Goal: Transaction & Acquisition: Purchase product/service

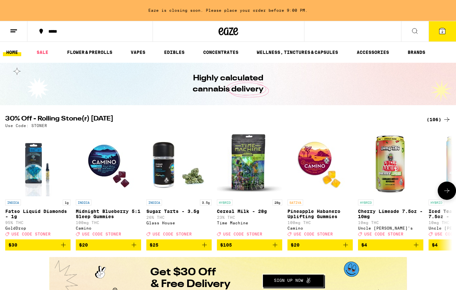
click at [446, 194] on icon at bounding box center [447, 191] width 8 height 8
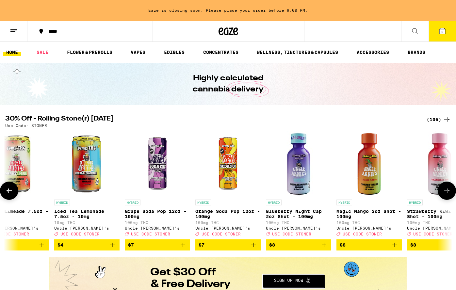
click at [446, 194] on icon at bounding box center [447, 191] width 8 height 8
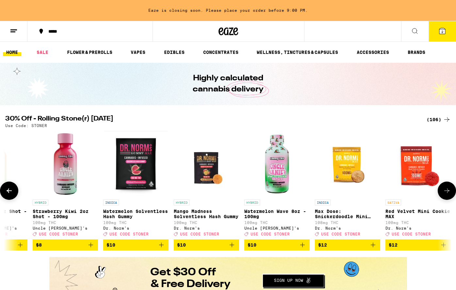
click at [446, 194] on icon at bounding box center [447, 191] width 8 height 8
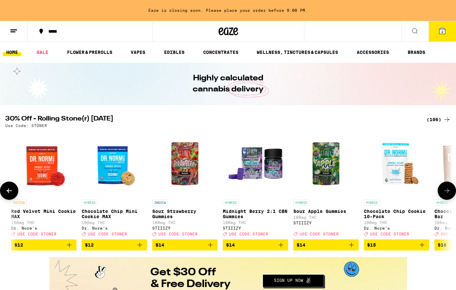
click at [446, 194] on icon at bounding box center [447, 191] width 8 height 8
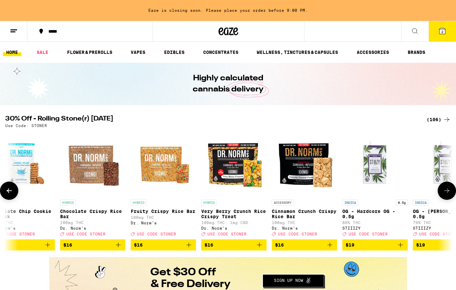
click at [446, 194] on icon at bounding box center [447, 191] width 8 height 8
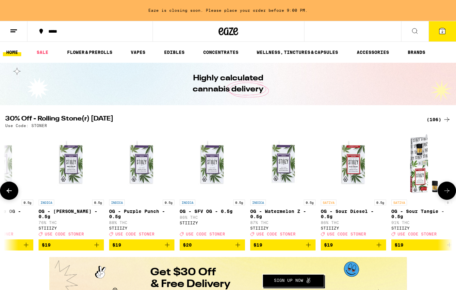
click at [446, 194] on icon at bounding box center [447, 191] width 8 height 8
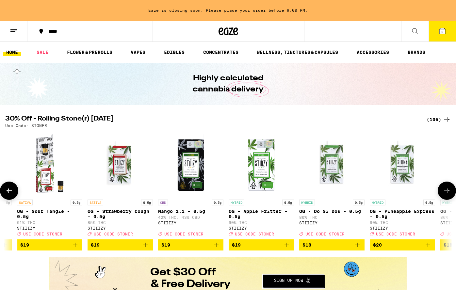
click at [446, 194] on icon at bounding box center [447, 191] width 8 height 8
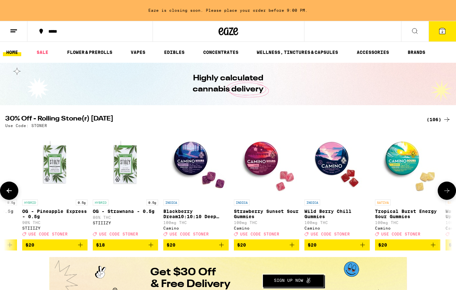
scroll to position [0, 2622]
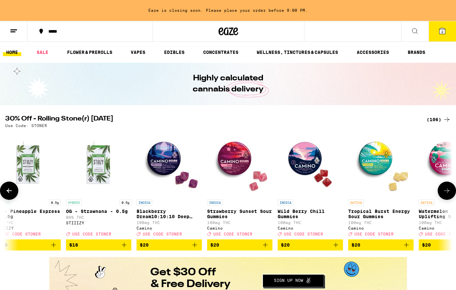
click at [447, 195] on icon at bounding box center [447, 191] width 8 height 8
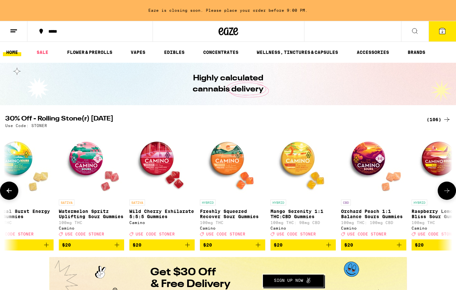
scroll to position [0, 2996]
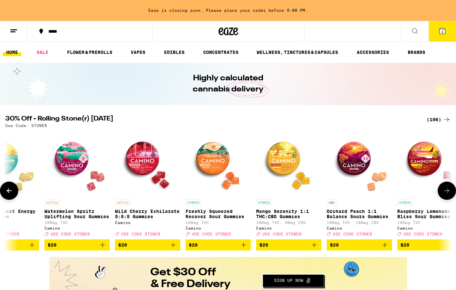
click at [363, 216] on p "Orchard Peach 1:1 Balance Sours Gummies" at bounding box center [359, 214] width 65 height 10
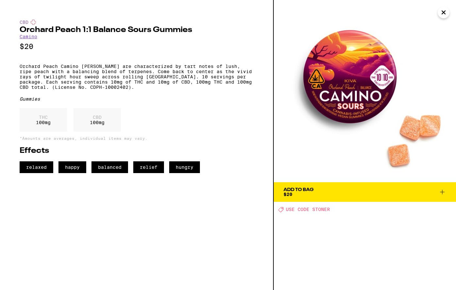
click at [444, 195] on icon at bounding box center [443, 192] width 8 height 8
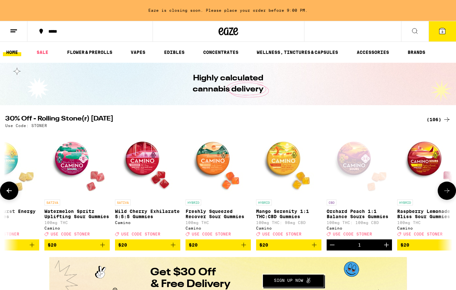
click at [315, 249] on icon "Add to bag" at bounding box center [314, 245] width 8 height 8
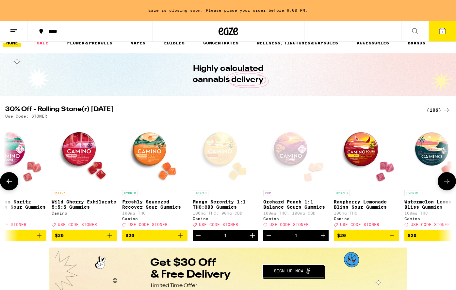
scroll to position [9, 0]
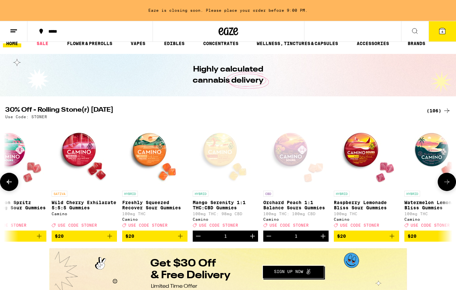
click at [444, 186] on icon at bounding box center [447, 182] width 8 height 8
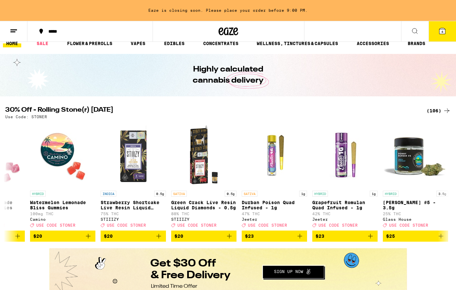
click at [19, 33] on button at bounding box center [13, 31] width 27 height 21
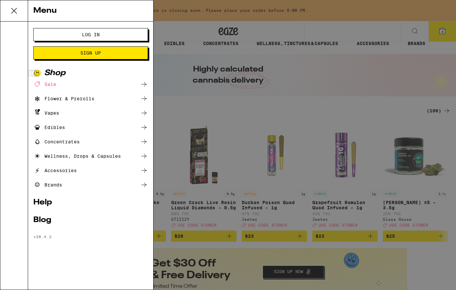
click at [143, 128] on icon at bounding box center [144, 128] width 8 height 8
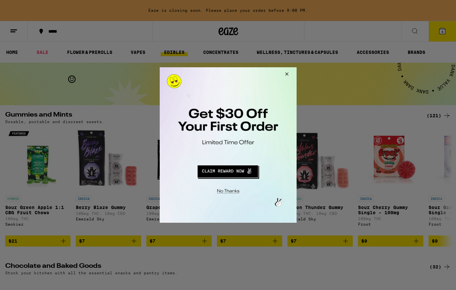
click at [288, 73] on button "Close Modal" at bounding box center [286, 75] width 18 height 16
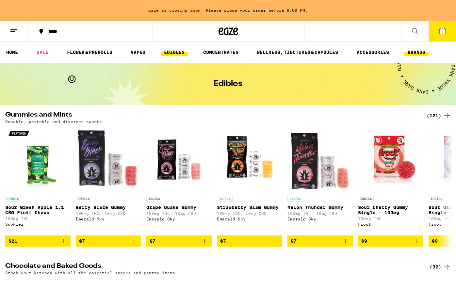
click at [414, 54] on link "BRANDS" at bounding box center [417, 52] width 24 height 8
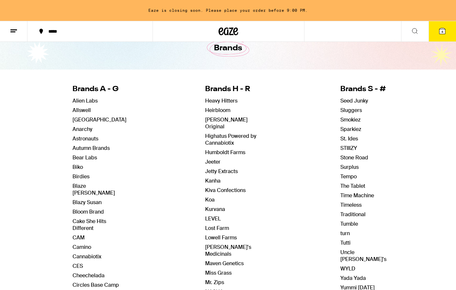
scroll to position [38, 0]
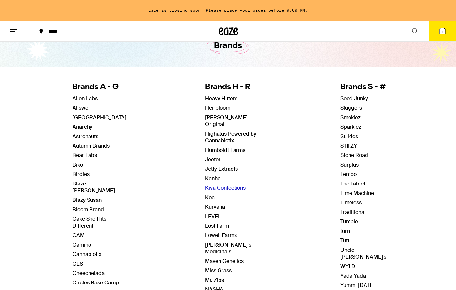
click at [217, 185] on link "Kiva Confections" at bounding box center [225, 188] width 41 height 7
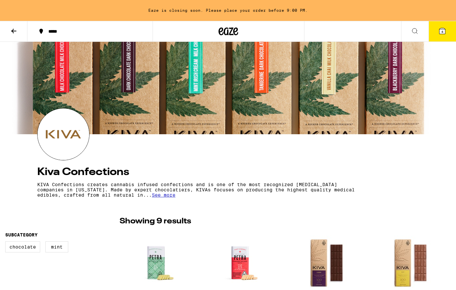
click at [7, 31] on button at bounding box center [13, 31] width 27 height 21
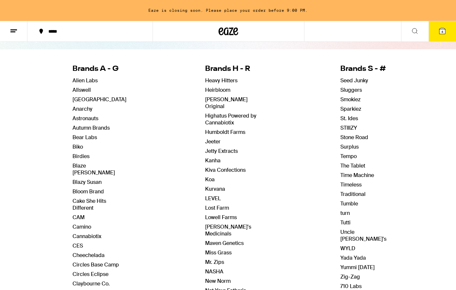
scroll to position [59, 0]
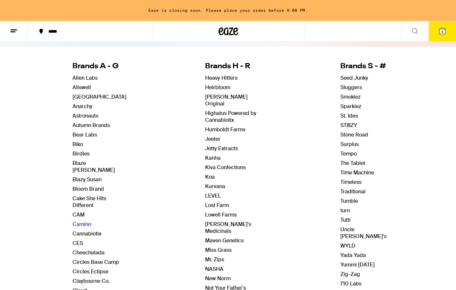
click at [86, 221] on link "Camino" at bounding box center [82, 224] width 19 height 7
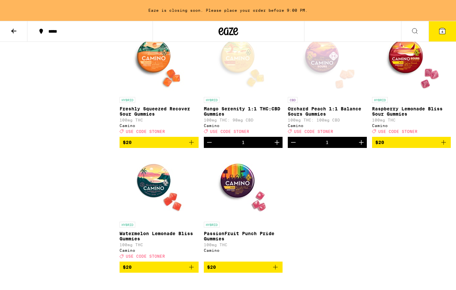
scroll to position [452, 0]
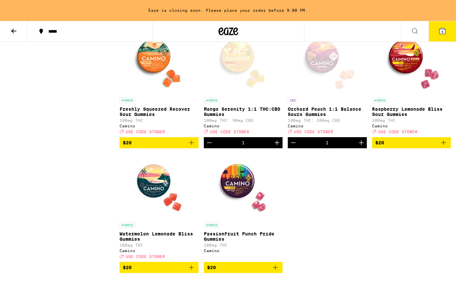
click at [164, 197] on img "Open page for Watermelon Lemonade Bliss Gummies from Camino" at bounding box center [158, 186] width 65 height 65
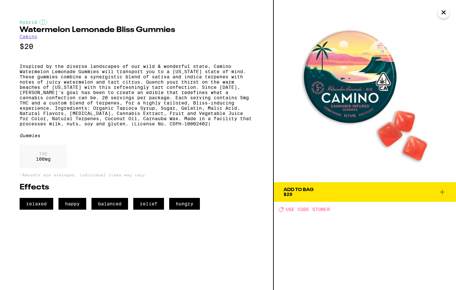
click at [443, 190] on icon at bounding box center [443, 192] width 8 height 8
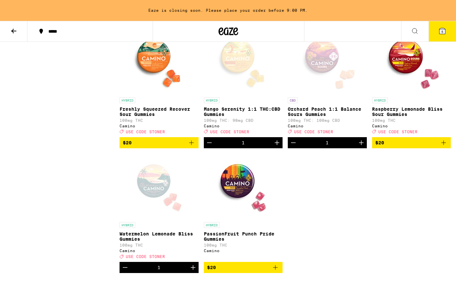
click at [403, 117] on p "Raspberry Lemonade Bliss Sour Gummies" at bounding box center [411, 112] width 79 height 10
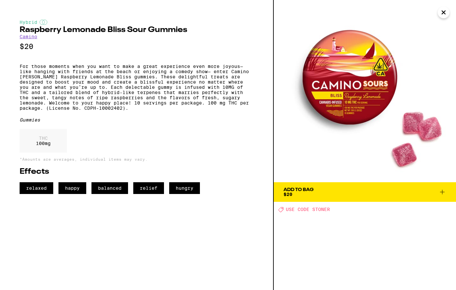
click at [446, 10] on icon "Close" at bounding box center [444, 13] width 8 height 10
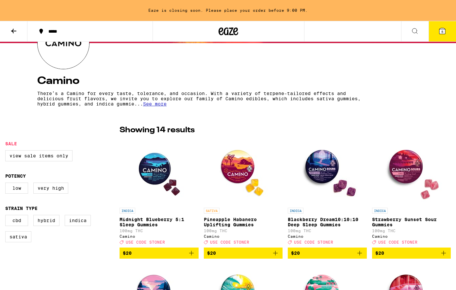
scroll to position [89, 0]
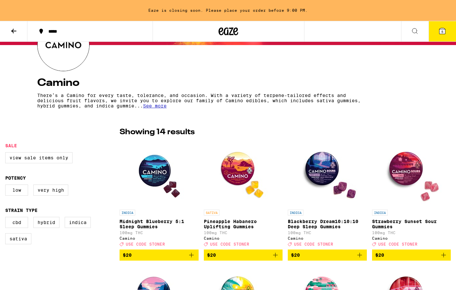
click at [442, 32] on span "5" at bounding box center [443, 32] width 2 height 4
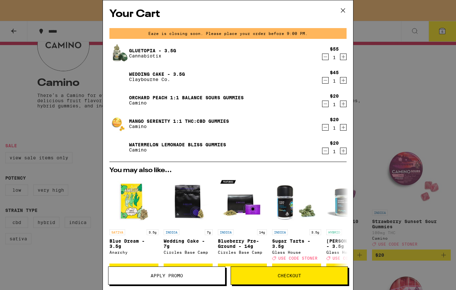
click at [326, 81] on icon "Decrement" at bounding box center [326, 80] width 6 height 8
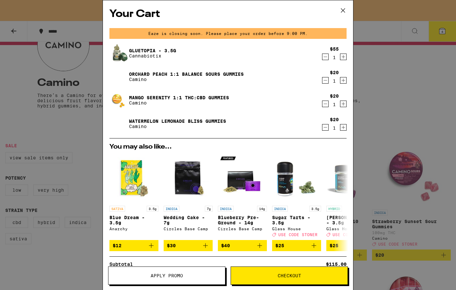
click at [326, 55] on icon "Decrement" at bounding box center [326, 57] width 6 height 8
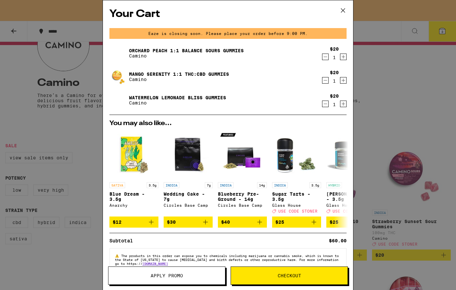
click at [193, 273] on button "Apply Promo" at bounding box center [166, 276] width 117 height 18
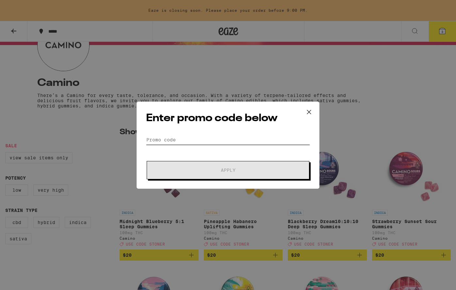
click at [231, 141] on input "Promo Code" at bounding box center [228, 140] width 164 height 10
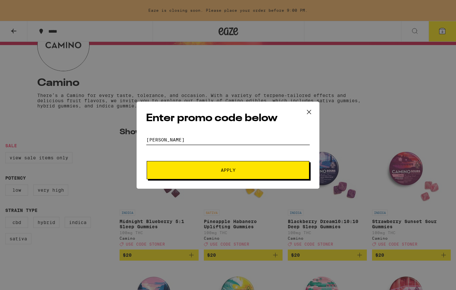
type input "[PERSON_NAME]"
click at [238, 171] on span "Apply" at bounding box center [228, 170] width 118 height 5
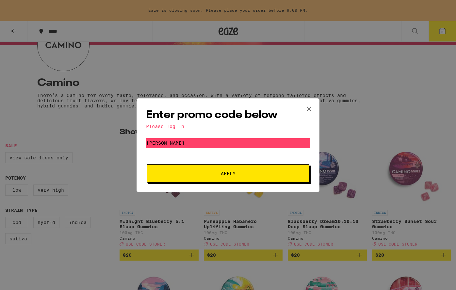
click at [308, 107] on icon at bounding box center [309, 109] width 10 height 10
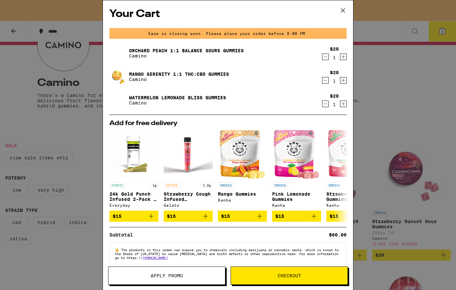
click at [342, 12] on icon at bounding box center [343, 10] width 4 height 4
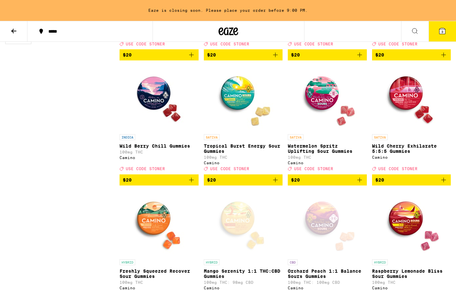
scroll to position [285, 0]
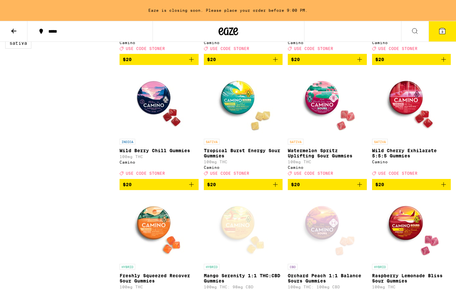
click at [229, 29] on icon at bounding box center [229, 31] width 20 height 12
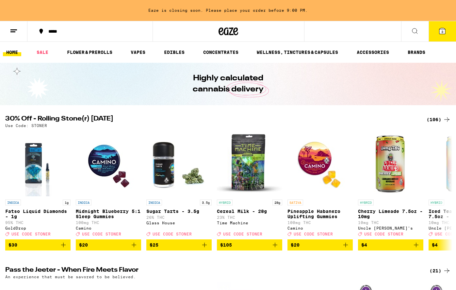
click at [12, 32] on line at bounding box center [12, 32] width 5 height 0
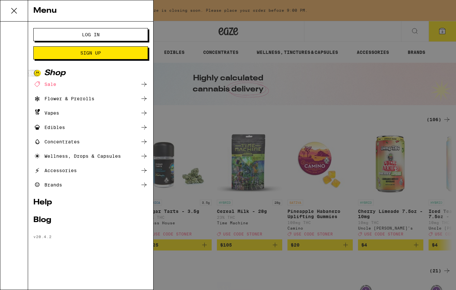
click at [16, 50] on div "Menu Log In Sign Up Shop Sale Flower & Prerolls Vapes Edibles Concentrates Well…" at bounding box center [228, 145] width 456 height 290
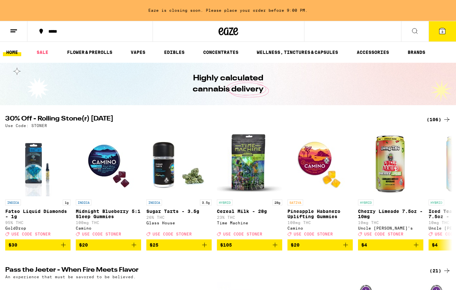
click at [441, 35] on button "3" at bounding box center [442, 31] width 27 height 20
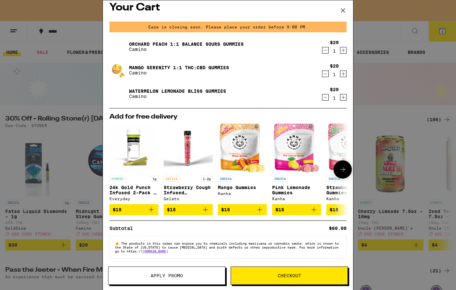
scroll to position [10, 0]
click at [273, 275] on span "Checkout" at bounding box center [289, 276] width 117 height 5
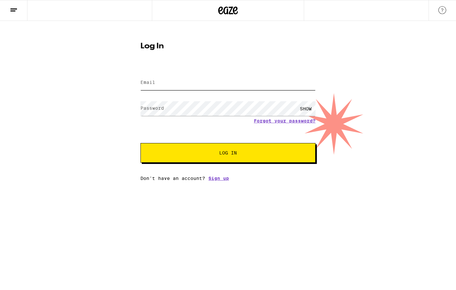
type input "[EMAIL_ADDRESS][DOMAIN_NAME]"
click at [228, 154] on button "Log In" at bounding box center [228, 153] width 175 height 20
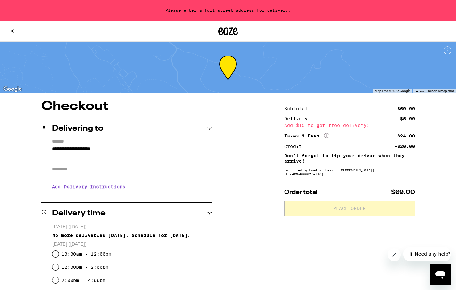
click at [12, 27] on icon at bounding box center [14, 31] width 8 height 8
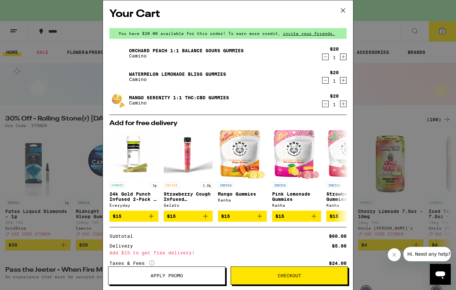
click at [179, 280] on button "Apply Promo" at bounding box center [166, 276] width 117 height 18
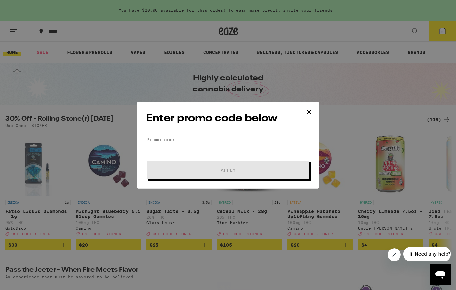
click at [210, 138] on input "Promo Code" at bounding box center [228, 140] width 164 height 10
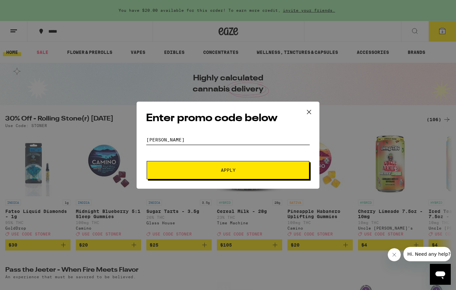
type input "[PERSON_NAME]"
click at [221, 170] on span "Apply" at bounding box center [228, 170] width 15 height 5
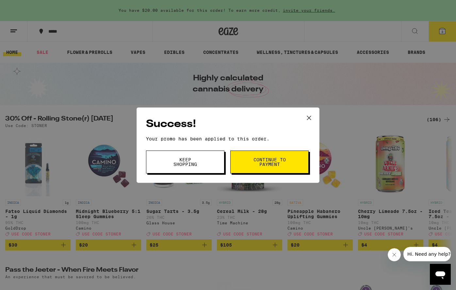
click at [252, 165] on button "Continue to payment" at bounding box center [269, 162] width 78 height 23
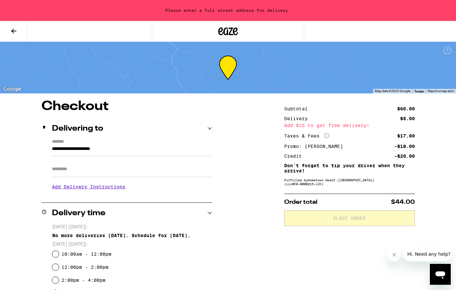
click at [14, 30] on icon at bounding box center [13, 31] width 5 height 5
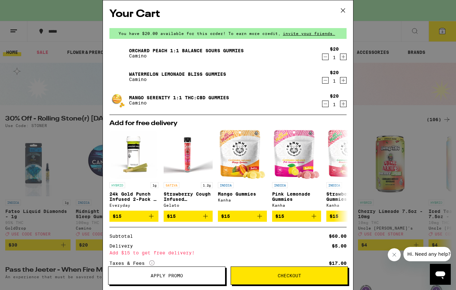
click at [341, 11] on icon at bounding box center [343, 11] width 10 height 10
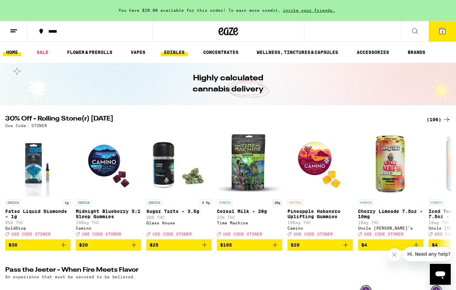
click at [174, 54] on link "EDIBLES" at bounding box center [174, 52] width 27 height 8
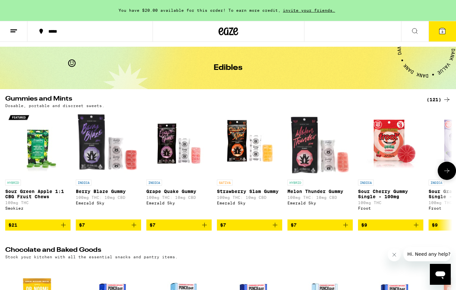
scroll to position [16, 0]
click at [11, 32] on line at bounding box center [12, 32] width 5 height 0
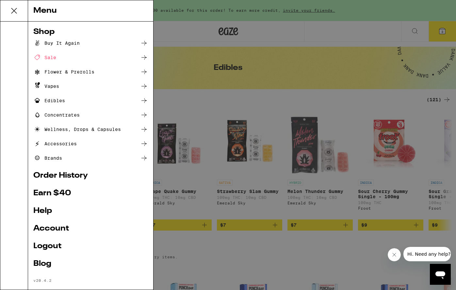
click at [144, 98] on icon at bounding box center [144, 101] width 8 height 8
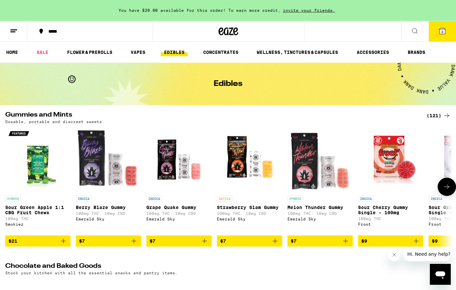
scroll to position [0, 0]
click at [42, 50] on link "SALE" at bounding box center [42, 52] width 18 height 8
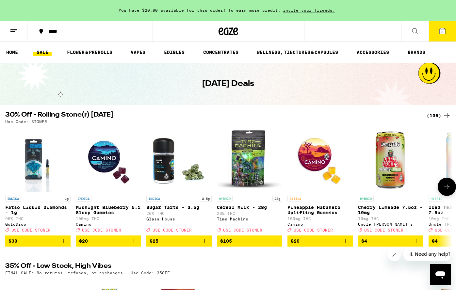
click at [442, 194] on button at bounding box center [447, 187] width 18 height 18
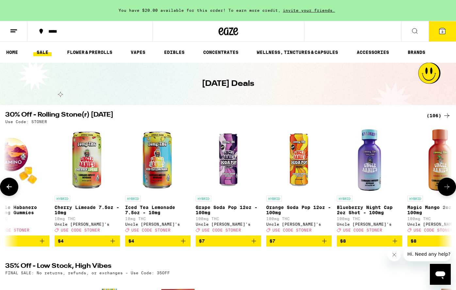
scroll to position [0, 375]
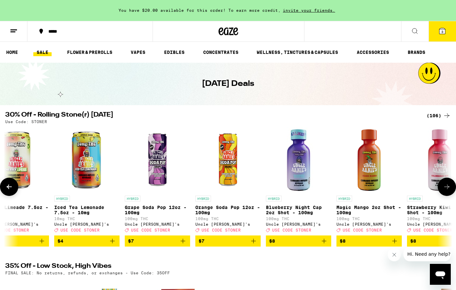
click at [441, 194] on button at bounding box center [447, 187] width 18 height 18
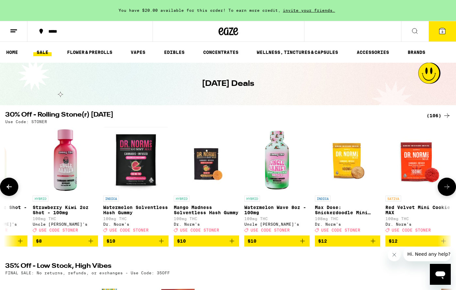
click at [441, 192] on button at bounding box center [447, 187] width 18 height 18
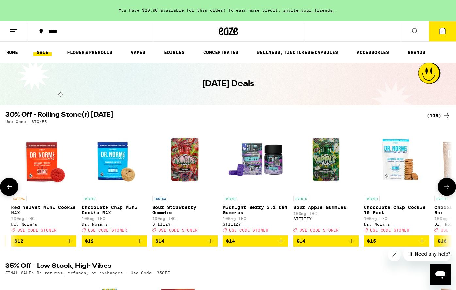
click at [281, 245] on icon "Add to bag" at bounding box center [281, 241] width 8 height 8
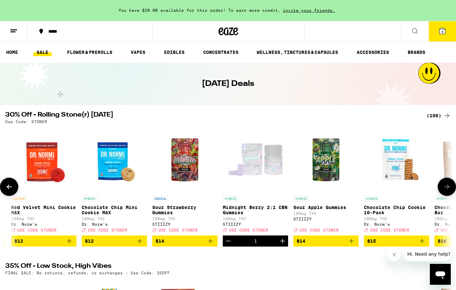
click at [329, 184] on img "Open page for Sour Apple Gummies from STIIIZY" at bounding box center [325, 159] width 65 height 65
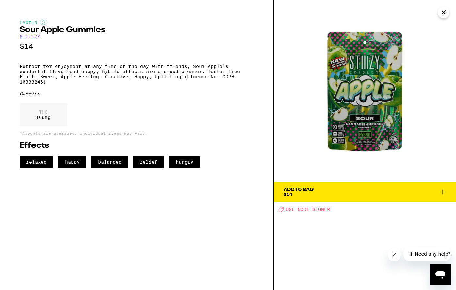
click at [445, 12] on icon "Close" at bounding box center [443, 12] width 3 height 3
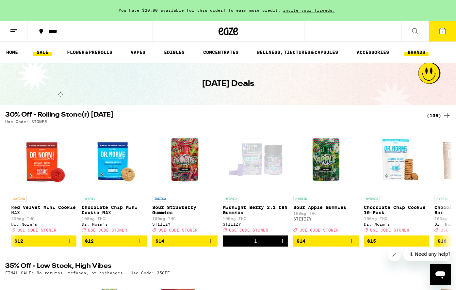
click at [418, 53] on link "BRANDS" at bounding box center [417, 52] width 24 height 8
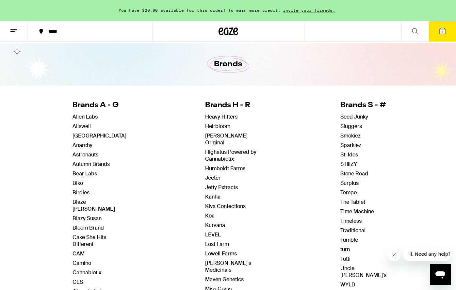
scroll to position [22, 0]
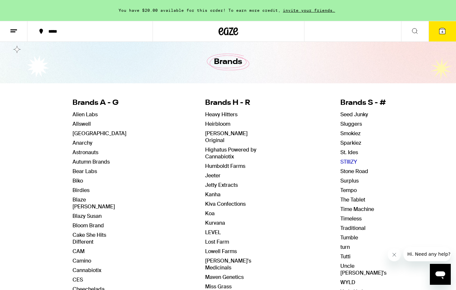
click at [344, 161] on link "STIIIZY" at bounding box center [349, 162] width 17 height 7
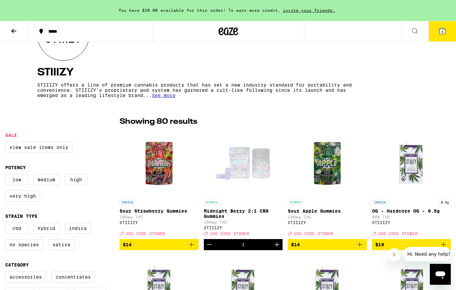
scroll to position [111, 0]
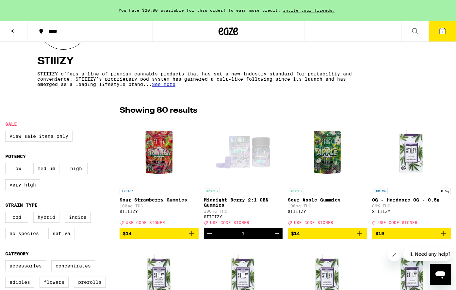
click at [41, 222] on label "Hybrid" at bounding box center [46, 217] width 26 height 11
click at [7, 213] on input "Hybrid" at bounding box center [7, 213] width 0 height 0
checkbox input "true"
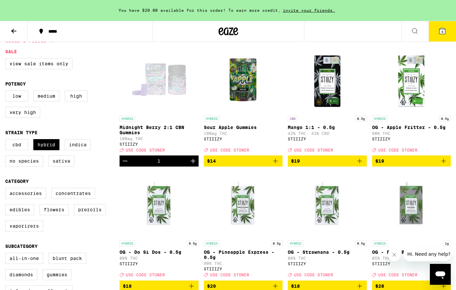
scroll to position [199, 0]
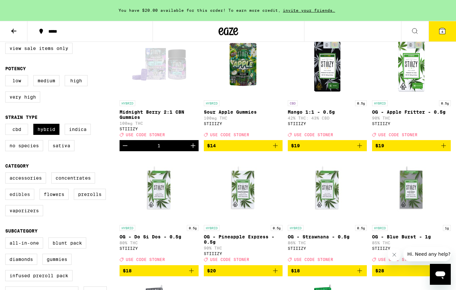
click at [29, 198] on label "Edibles" at bounding box center [19, 194] width 29 height 11
click at [7, 174] on input "Edibles" at bounding box center [7, 174] width 0 height 0
checkbox input "true"
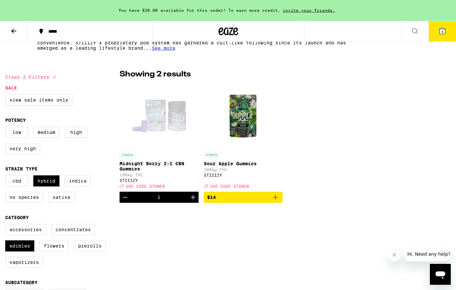
scroll to position [147, 0]
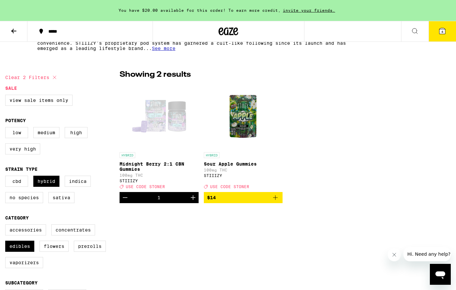
click at [257, 134] on img "Open page for Sour Apple Gummies from STIIIZY" at bounding box center [242, 116] width 65 height 65
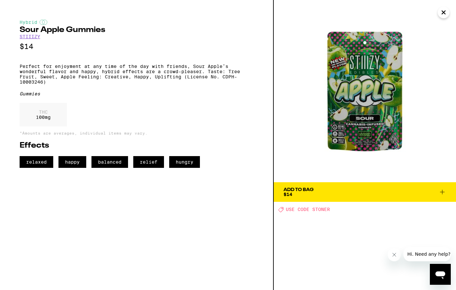
click at [442, 193] on icon at bounding box center [443, 192] width 8 height 8
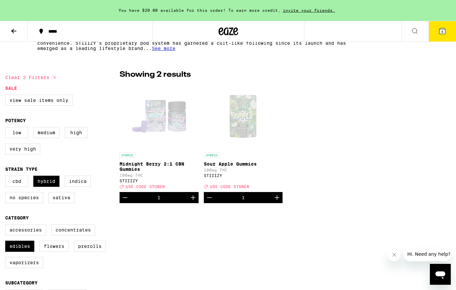
click at [444, 32] on icon at bounding box center [443, 31] width 6 height 6
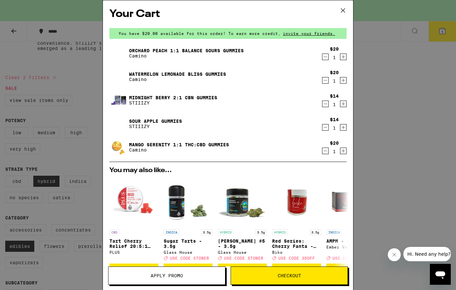
click at [291, 276] on span "Checkout" at bounding box center [290, 276] width 24 height 5
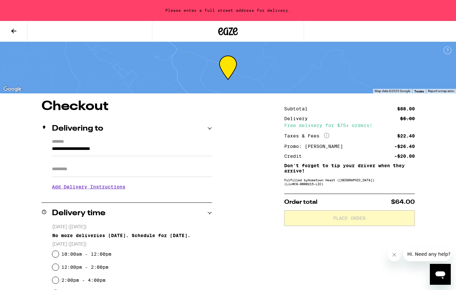
click at [75, 153] on input "**********" at bounding box center [132, 150] width 160 height 11
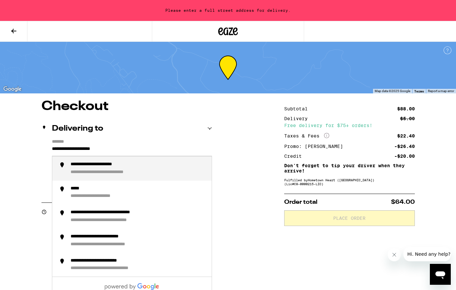
click at [68, 143] on label "*******" at bounding box center [132, 142] width 160 height 6
click at [68, 145] on input "**********" at bounding box center [132, 150] width 160 height 11
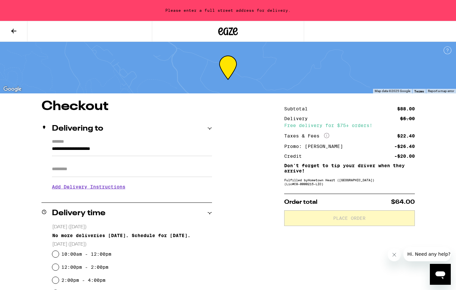
click at [94, 140] on label "*******" at bounding box center [132, 142] width 160 height 6
click at [94, 145] on input "**********" at bounding box center [132, 150] width 160 height 11
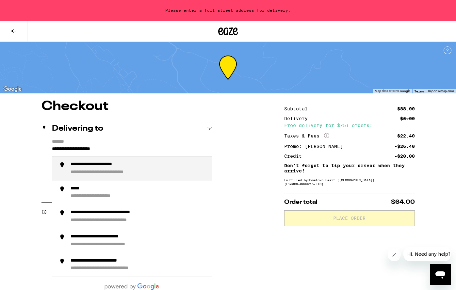
click at [57, 146] on input "**********" at bounding box center [132, 150] width 160 height 11
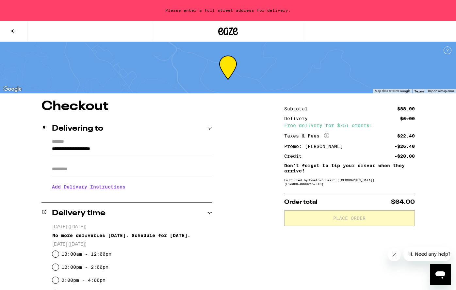
click at [58, 143] on label "*******" at bounding box center [132, 142] width 160 height 6
click at [58, 145] on input "**********" at bounding box center [132, 150] width 160 height 11
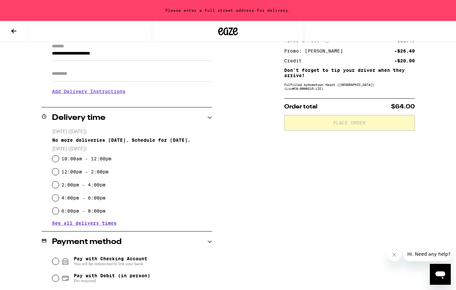
scroll to position [96, 0]
click at [58, 172] on input "12:00pm - 2:00pm" at bounding box center [55, 171] width 7 height 7
radio input "true"
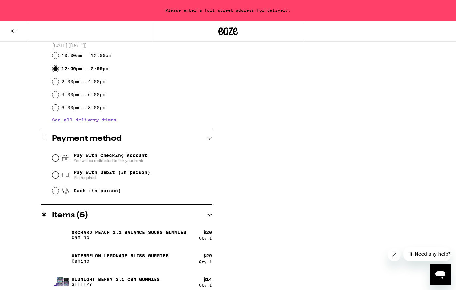
scroll to position [199, 0]
click at [55, 192] on input "Cash (in person)" at bounding box center [55, 190] width 7 height 7
radio input "true"
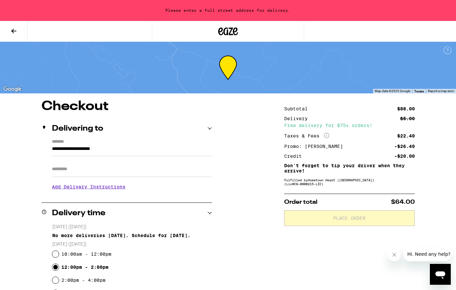
scroll to position [0, 0]
click at [208, 127] on icon at bounding box center [210, 128] width 5 height 5
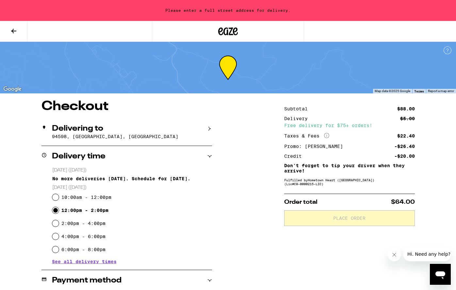
click at [208, 127] on icon at bounding box center [210, 128] width 5 height 5
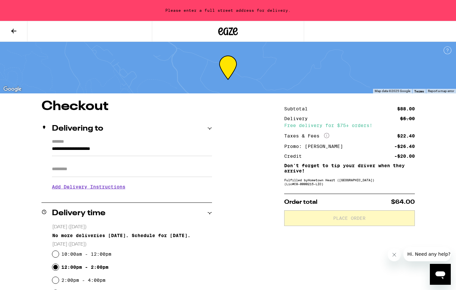
click at [71, 143] on label "*******" at bounding box center [132, 142] width 160 height 6
click at [71, 145] on input "**********" at bounding box center [132, 150] width 160 height 11
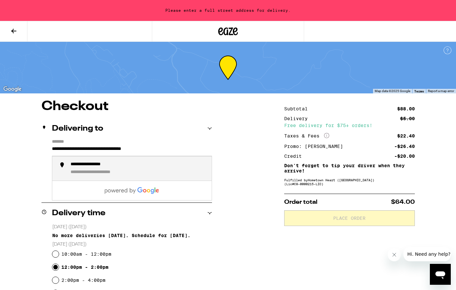
click at [76, 168] on div "**********" at bounding box center [97, 165] width 53 height 6
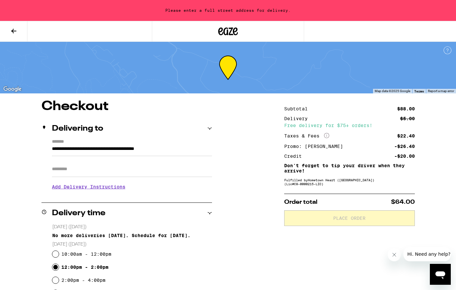
type input "**********"
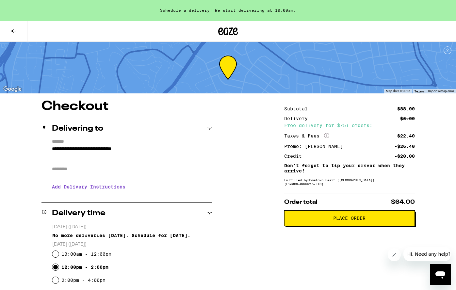
click at [322, 223] on button "Place Order" at bounding box center [349, 218] width 131 height 16
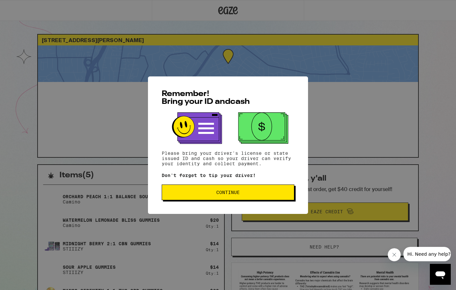
click at [270, 197] on button "Continue" at bounding box center [228, 193] width 133 height 16
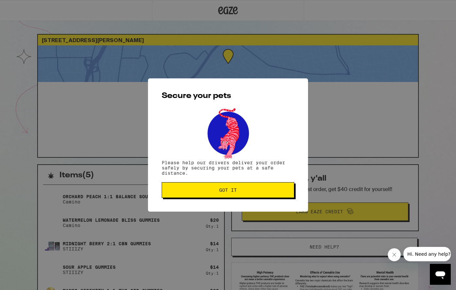
click at [260, 191] on span "Got it" at bounding box center [228, 190] width 122 height 5
